Goal: Transaction & Acquisition: Purchase product/service

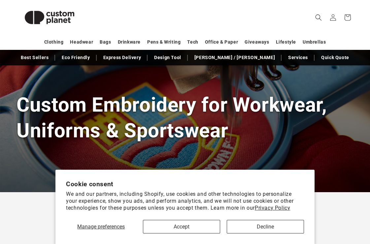
scroll to position [47, 0]
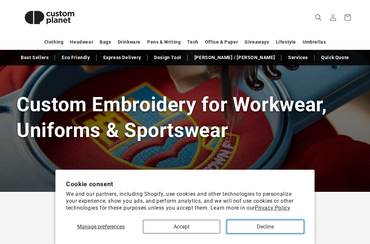
click at [253, 230] on button "Decline" at bounding box center [265, 227] width 77 height 14
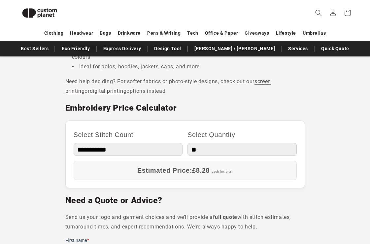
scroll to position [343, 0]
click at [210, 148] on select "** ** *** *** *** **** **** ****" at bounding box center [241, 148] width 109 height 13
select select "**"
click at [187, 142] on select "** ** *** *** *** **** **** ****" at bounding box center [241, 148] width 109 height 13
click at [213, 150] on select "** ** *** *** *** **** **** ****" at bounding box center [241, 148] width 109 height 13
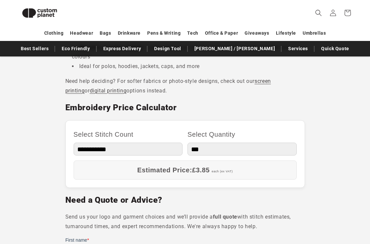
click at [187, 142] on select "** ** *** *** *** **** **** ****" at bounding box center [241, 148] width 109 height 13
click at [138, 151] on select "**********" at bounding box center [128, 148] width 109 height 13
select select "**"
click at [74, 142] on select "**********" at bounding box center [128, 148] width 109 height 13
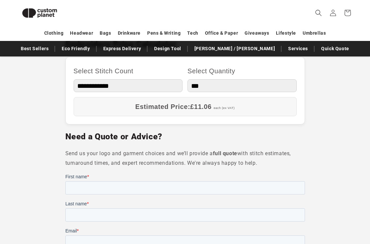
scroll to position [407, 0]
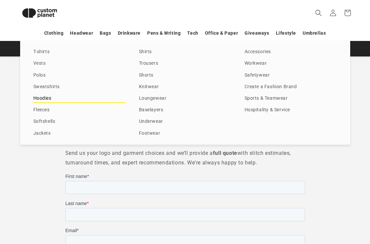
click at [43, 96] on link "Hoodies" at bounding box center [79, 98] width 92 height 9
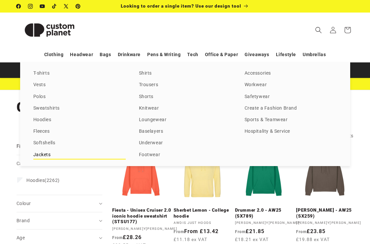
click at [48, 153] on link "Jackets" at bounding box center [79, 154] width 92 height 9
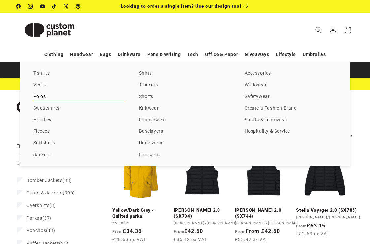
click at [40, 95] on link "Polos" at bounding box center [79, 96] width 92 height 9
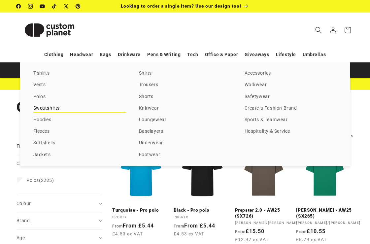
click at [50, 106] on link "Sweatshirts" at bounding box center [79, 108] width 92 height 9
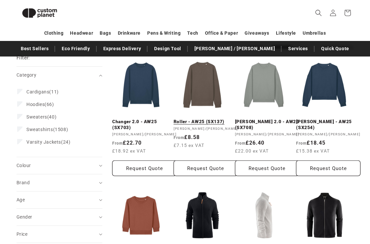
scroll to position [79, 0]
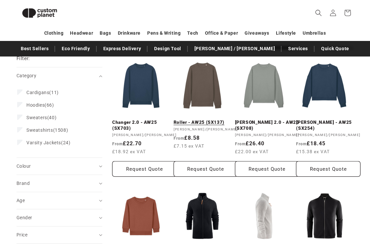
click at [209, 119] on link "Roller - AW25 (SX137)" at bounding box center [206, 122] width 64 height 6
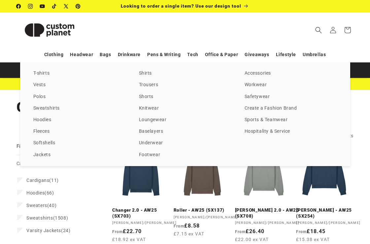
click at [40, 91] on div "T-shirts Vests Polos Sweatshirts Hoodies Fleeces Softshells Jackets Shirts Trou…" at bounding box center [185, 114] width 330 height 104
click at [40, 101] on div "T-shirts Vests Polos Sweatshirts Hoodies Fleeces Softshells Jackets Shirts Trou…" at bounding box center [185, 114] width 330 height 104
click at [40, 98] on link "Polos" at bounding box center [79, 96] width 92 height 9
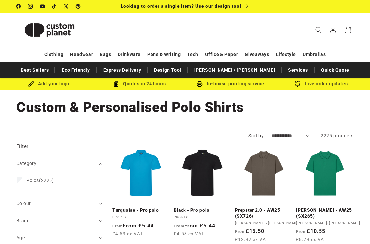
click at [307, 137] on select "**********" at bounding box center [290, 135] width 38 height 7
click at [285, 135] on select "**********" at bounding box center [290, 135] width 38 height 7
select select "**********"
click at [271, 132] on select "**********" at bounding box center [290, 135] width 38 height 7
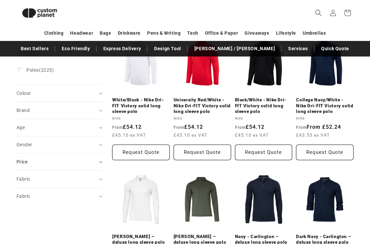
scroll to position [101, 0]
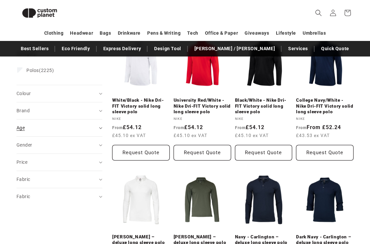
click at [86, 132] on summary "Age (0)" at bounding box center [59, 127] width 86 height 17
click at [18, 148] on label "Adult (1569) Adult (1569 products)" at bounding box center [57, 144] width 80 height 13
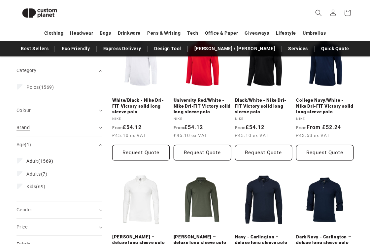
click at [49, 129] on div "Brand (0)" at bounding box center [56, 127] width 80 height 7
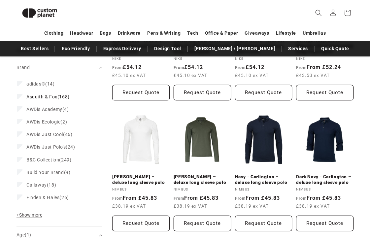
scroll to position [172, 0]
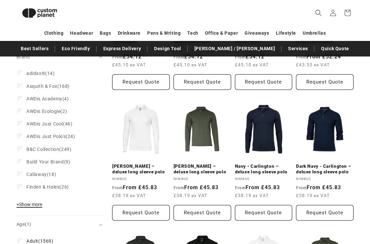
click at [27, 204] on span "+ Show more" at bounding box center [29, 204] width 26 height 5
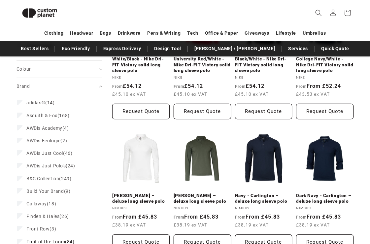
scroll to position [140, 0]
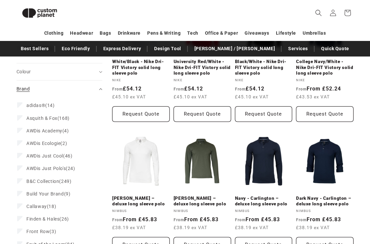
click at [62, 88] on div "Brand (0)" at bounding box center [56, 88] width 80 height 7
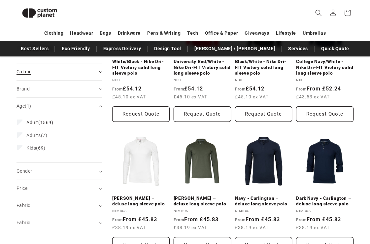
click at [65, 69] on div "Colour (0)" at bounding box center [56, 71] width 80 height 7
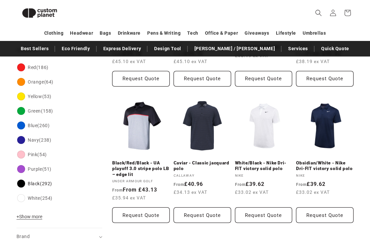
scroll to position [174, 0]
click at [33, 214] on span "+ Show more" at bounding box center [29, 216] width 26 height 5
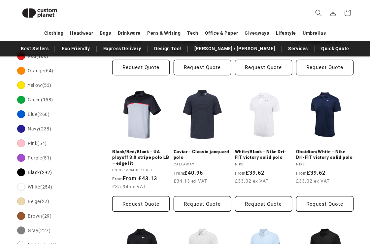
scroll to position [186, 0]
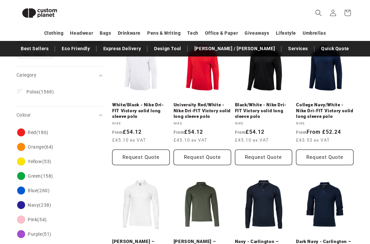
scroll to position [93, 0]
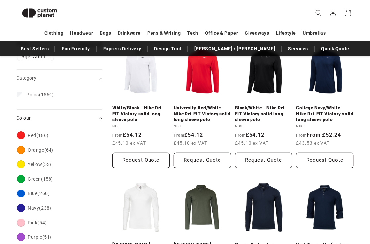
click at [52, 120] on div "Colour (0)" at bounding box center [56, 117] width 80 height 7
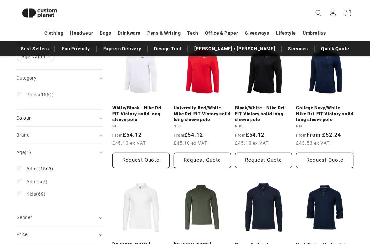
scroll to position [71, 0]
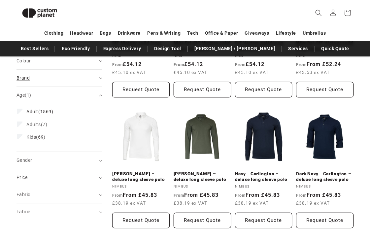
scroll to position [170, 0]
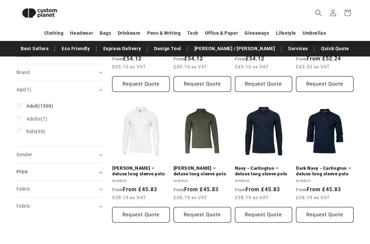
click at [36, 179] on summary "Price" at bounding box center [59, 171] width 86 height 17
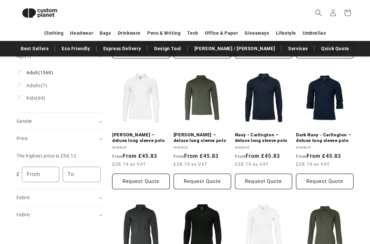
scroll to position [222, 0]
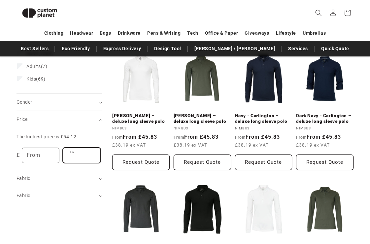
click at [73, 154] on input "To" at bounding box center [81, 155] width 37 height 15
type input "**"
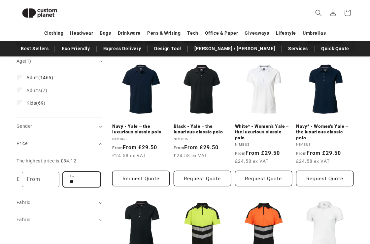
scroll to position [210, 0]
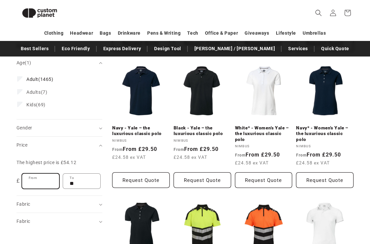
click at [48, 185] on input "From" at bounding box center [40, 181] width 37 height 15
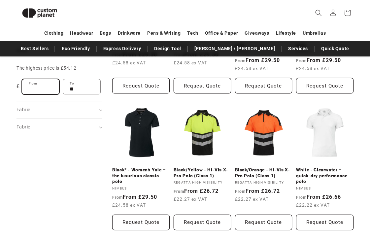
scroll to position [301, 0]
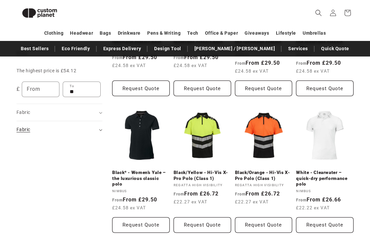
click at [74, 134] on summary "Fabric (0)" at bounding box center [59, 129] width 86 height 17
click at [76, 115] on div "Fabric (0)" at bounding box center [56, 112] width 80 height 7
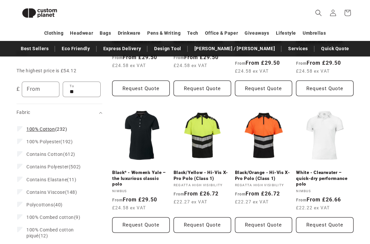
click at [21, 125] on label "100% Cotton (232) 100% Cotton (232 products)" at bounding box center [57, 129] width 80 height 13
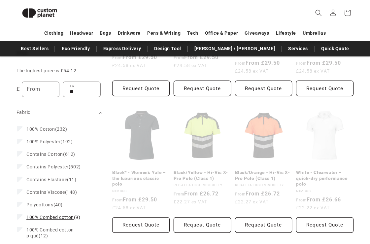
scroll to position [315, 0]
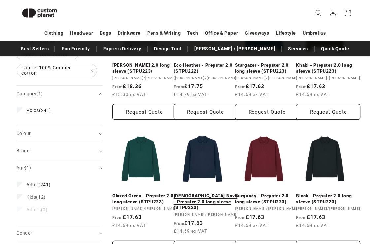
scroll to position [154, 0]
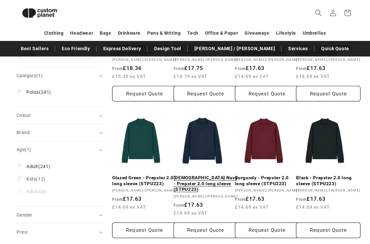
click at [194, 188] on link "French Navy - Prepster 2.0 long sleeve (STPU223)" at bounding box center [206, 183] width 64 height 17
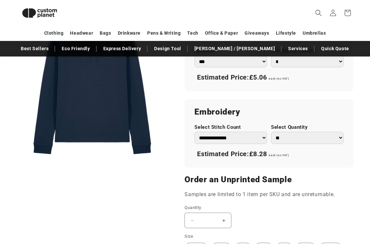
scroll to position [341, 0]
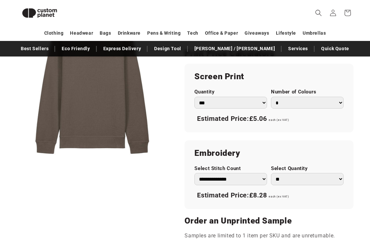
scroll to position [354, 0]
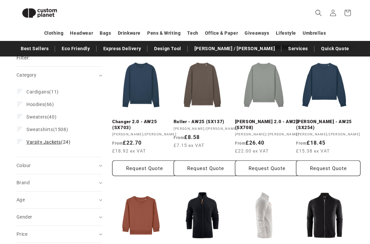
scroll to position [88, 0]
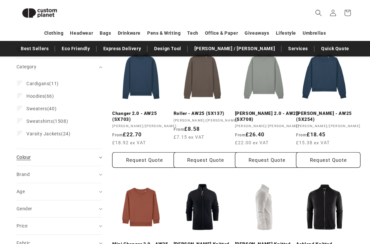
click at [43, 160] on div "Colour (0)" at bounding box center [56, 157] width 80 height 7
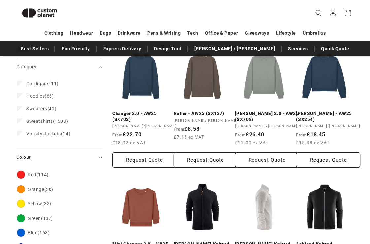
click at [43, 160] on div "Colour (0)" at bounding box center [56, 157] width 80 height 7
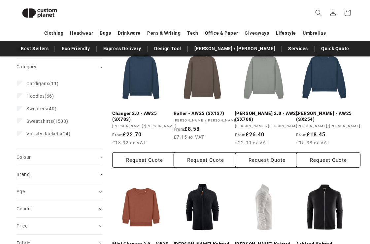
click at [43, 170] on summary "Brand (0)" at bounding box center [59, 174] width 86 height 17
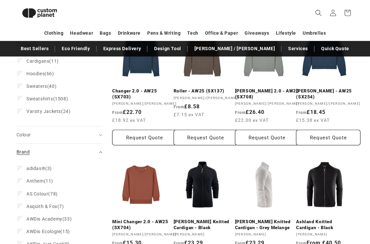
click at [47, 150] on div "Brand (0)" at bounding box center [56, 151] width 80 height 7
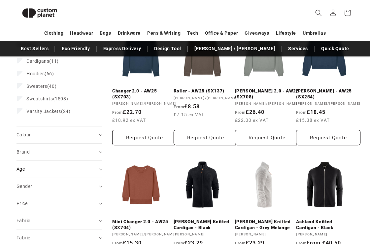
click at [43, 170] on div "Age (0)" at bounding box center [56, 169] width 80 height 7
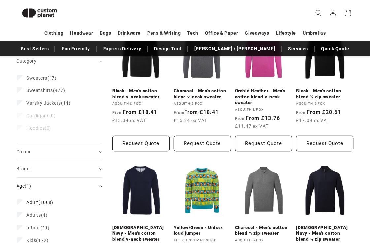
click at [46, 184] on div "Age (1)" at bounding box center [56, 185] width 80 height 7
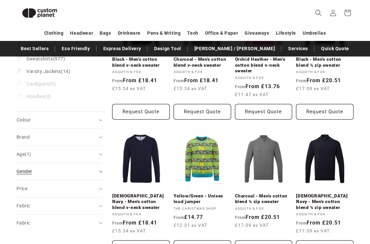
scroll to position [153, 0]
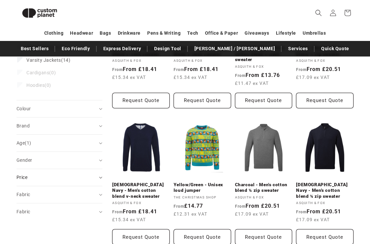
click at [48, 183] on summary "Price" at bounding box center [59, 177] width 86 height 17
click at [74, 210] on input "To" at bounding box center [81, 213] width 37 height 15
type input "**"
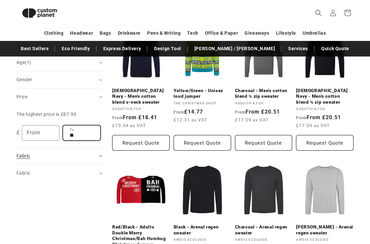
scroll to position [247, 0]
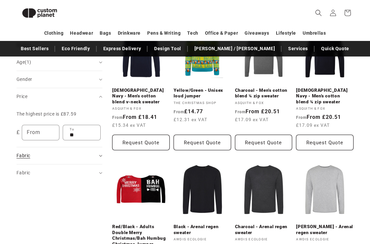
click at [69, 158] on div "Fabric (0)" at bounding box center [56, 155] width 80 height 7
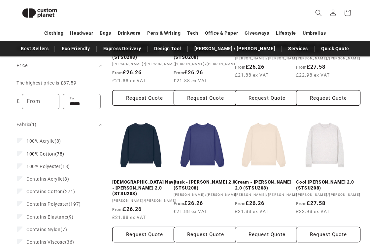
scroll to position [305, 0]
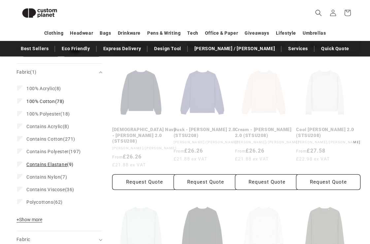
scroll to position [358, 0]
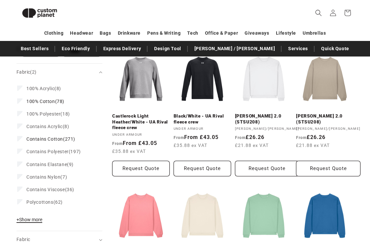
click at [35, 220] on span "+ Show more" at bounding box center [29, 219] width 26 height 5
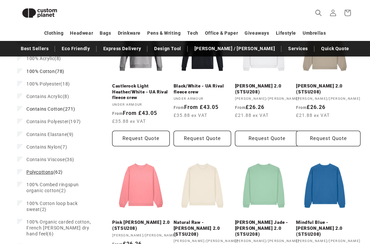
scroll to position [400, 0]
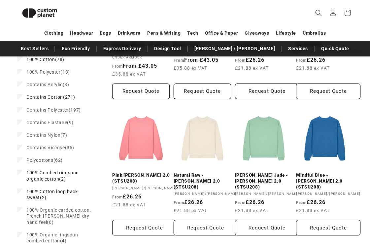
scroll to position [457, 0]
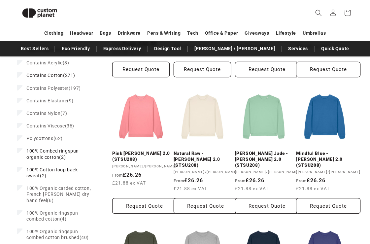
click at [19, 174] on label "100% Cotton loop back sweat (2) 100% Cotton loop back sweat (2 products)" at bounding box center [57, 172] width 80 height 18
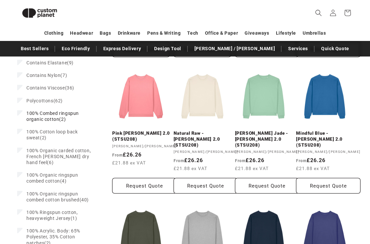
scroll to position [482, 0]
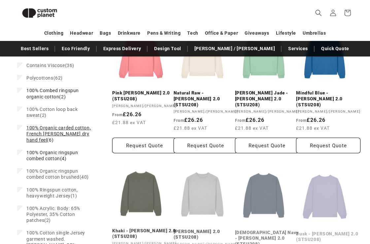
scroll to position [524, 0]
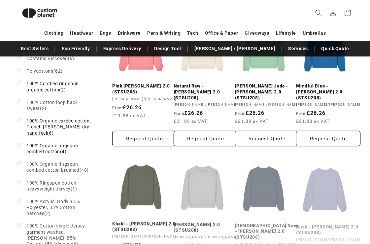
click at [22, 117] on label "100% Organic carded cotton, French terry dry hand feel (6) 100% Organic carded …" at bounding box center [57, 126] width 80 height 25
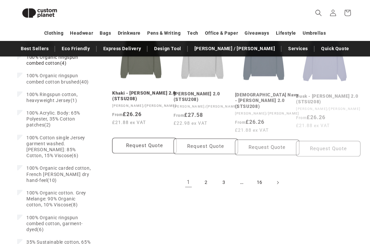
scroll to position [659, 0]
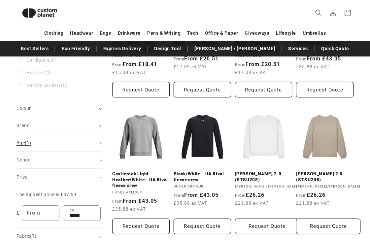
scroll to position [296, 0]
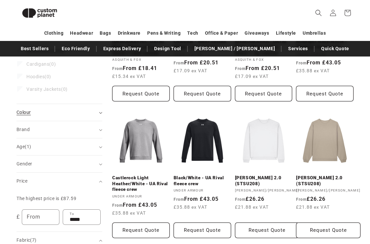
click at [75, 109] on div "Colour (0)" at bounding box center [56, 112] width 80 height 7
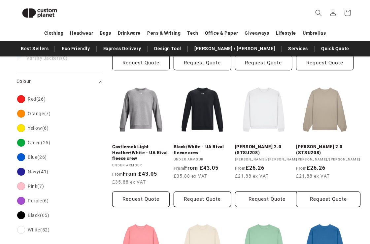
scroll to position [333, 0]
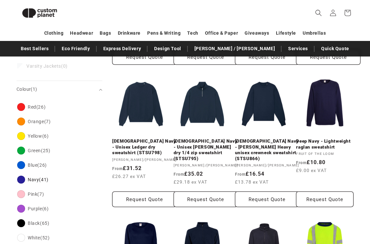
scroll to position [346, 0]
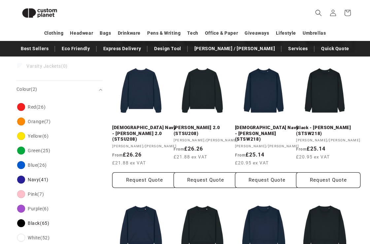
scroll to position [360, 0]
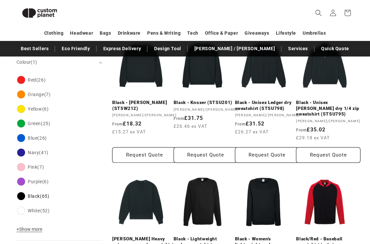
scroll to position [346, 0]
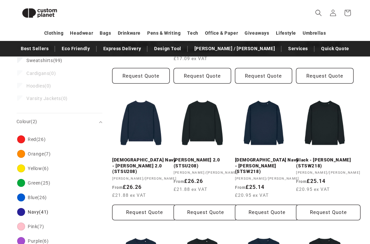
scroll to position [314, 0]
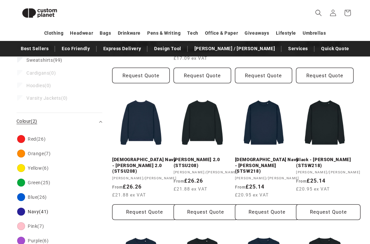
click at [70, 118] on div "Colour (2)" at bounding box center [56, 121] width 80 height 7
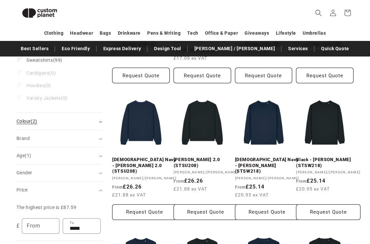
click at [63, 118] on div "Colour (2)" at bounding box center [56, 121] width 80 height 7
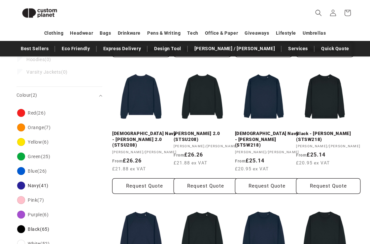
scroll to position [345, 0]
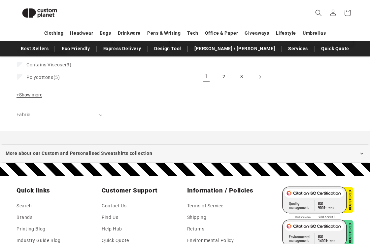
scroll to position [764, 0]
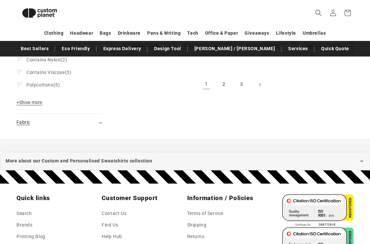
click at [60, 119] on div "Fabric (0)" at bounding box center [56, 122] width 80 height 7
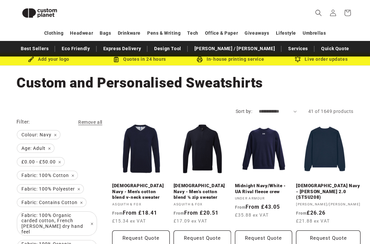
scroll to position [67, 0]
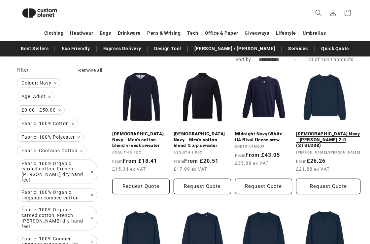
click at [306, 137] on link "French Navy - Radder 2.0 (STSU208)" at bounding box center [328, 139] width 64 height 17
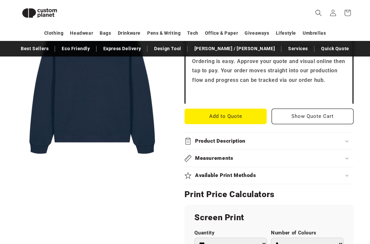
scroll to position [253, 0]
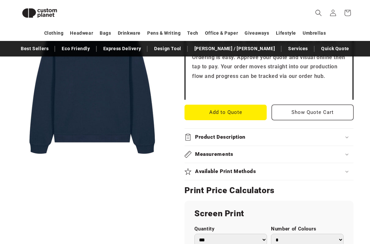
click at [218, 134] on h2 "Product Description" at bounding box center [220, 137] width 50 height 7
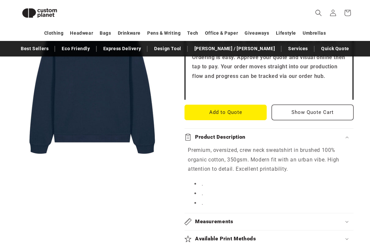
click at [216, 134] on h2 "Product Description" at bounding box center [220, 137] width 50 height 7
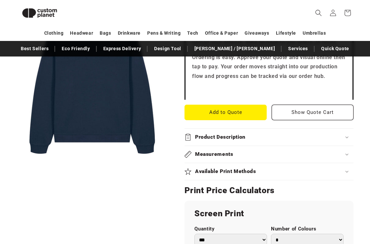
click at [213, 146] on summary "Measurements" at bounding box center [268, 154] width 169 height 17
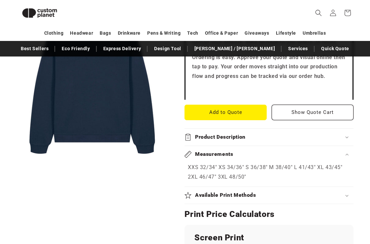
click at [213, 146] on summary "Measurements" at bounding box center [268, 154] width 169 height 17
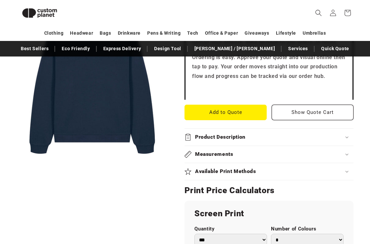
click at [211, 168] on h2 "Available Print Methods" at bounding box center [225, 171] width 61 height 7
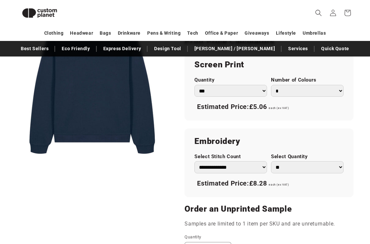
scroll to position [411, 0]
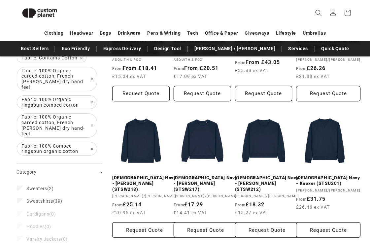
scroll to position [162, 0]
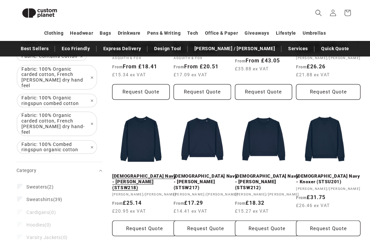
click at [133, 173] on link "[DEMOGRAPHIC_DATA] Navy - [PERSON_NAME] (STSW218)" at bounding box center [144, 181] width 64 height 17
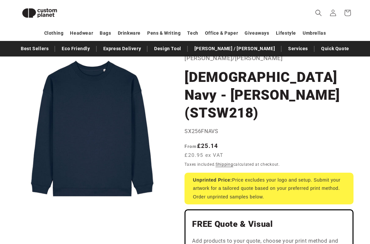
scroll to position [40, 0]
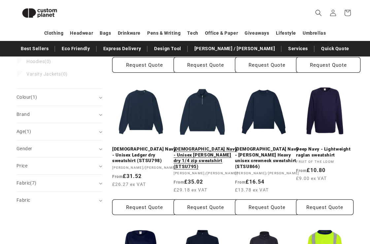
scroll to position [322, 0]
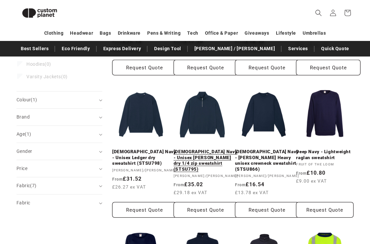
click at [189, 150] on link "French Navy - Unisex Miller dry 1/4 zip sweatshirt (STSU795)" at bounding box center [206, 160] width 64 height 23
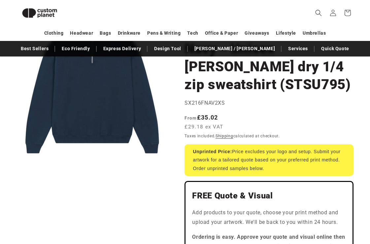
scroll to position [91, 0]
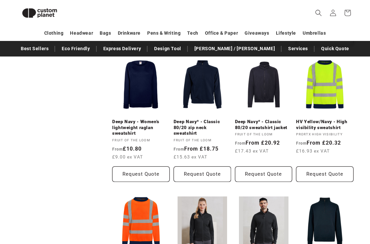
scroll to position [539, 0]
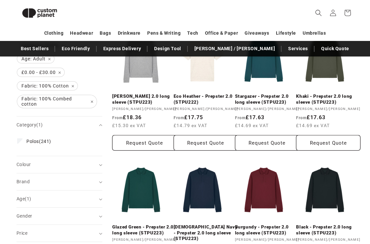
scroll to position [106, 0]
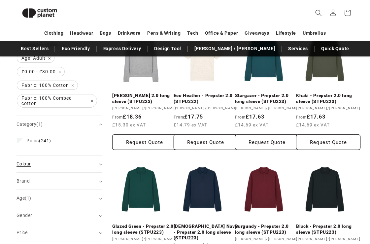
click at [53, 166] on div "Colour (0)" at bounding box center [56, 163] width 80 height 7
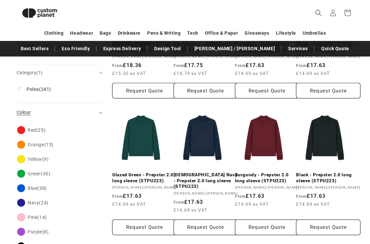
scroll to position [186, 0]
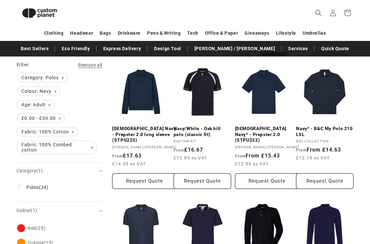
scroll to position [73, 0]
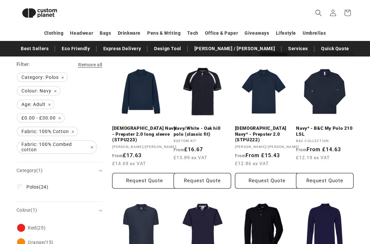
drag, startPoint x: 53, startPoint y: 166, endPoint x: 63, endPoint y: 160, distance: 11.7
click at [63, 160] on div "Filter: Remove all Category: Polos Remove filter Colour: Navy Remove filter Age…" at bounding box center [59, 111] width 86 height 101
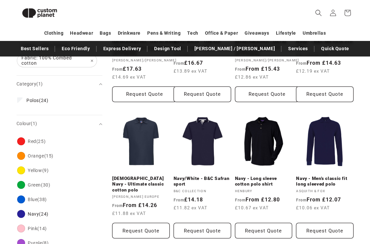
scroll to position [160, 0]
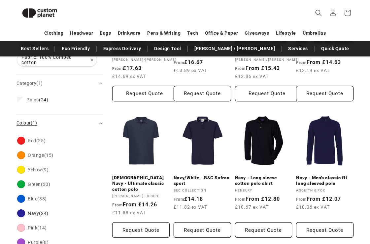
click at [71, 119] on summary "Colour (1)" at bounding box center [59, 122] width 86 height 17
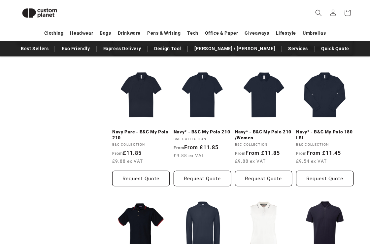
scroll to position [341, 0]
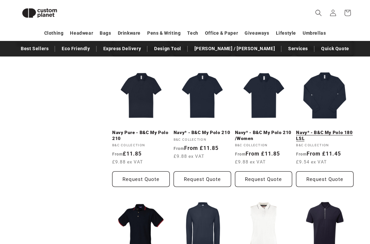
click at [302, 130] on link "Navy* - B&C My Polo 180 LSL" at bounding box center [324, 136] width 57 height 12
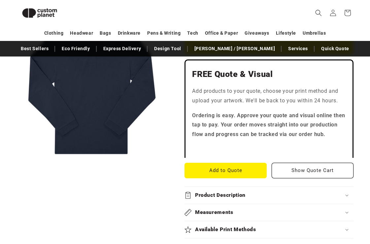
scroll to position [179, 0]
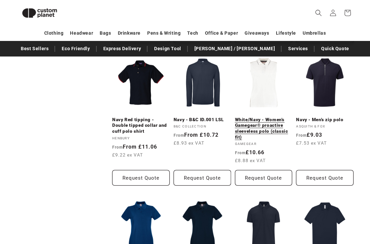
scroll to position [502, 0]
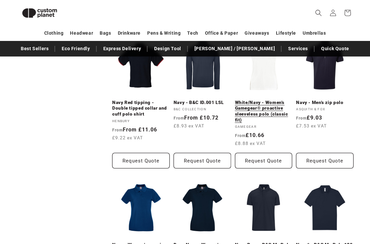
click at [253, 109] on link "White/Navy - Women's Gamegear® proactive sleeveless polo (classic fit)" at bounding box center [263, 111] width 57 height 23
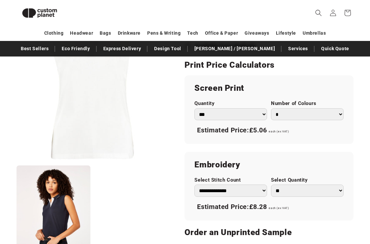
scroll to position [396, 0]
click at [223, 162] on h2 "Embroidery" at bounding box center [268, 164] width 149 height 11
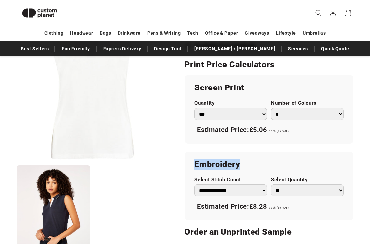
click at [223, 162] on h2 "Embroidery" at bounding box center [268, 164] width 149 height 11
copy div "Embroidery"
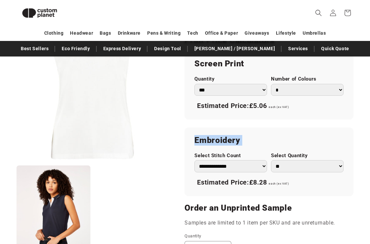
scroll to position [424, 0]
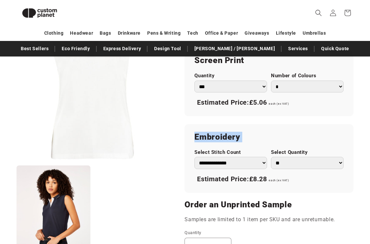
click at [233, 164] on select "**********" at bounding box center [230, 163] width 73 height 12
